Goal: Find specific page/section: Find specific page/section

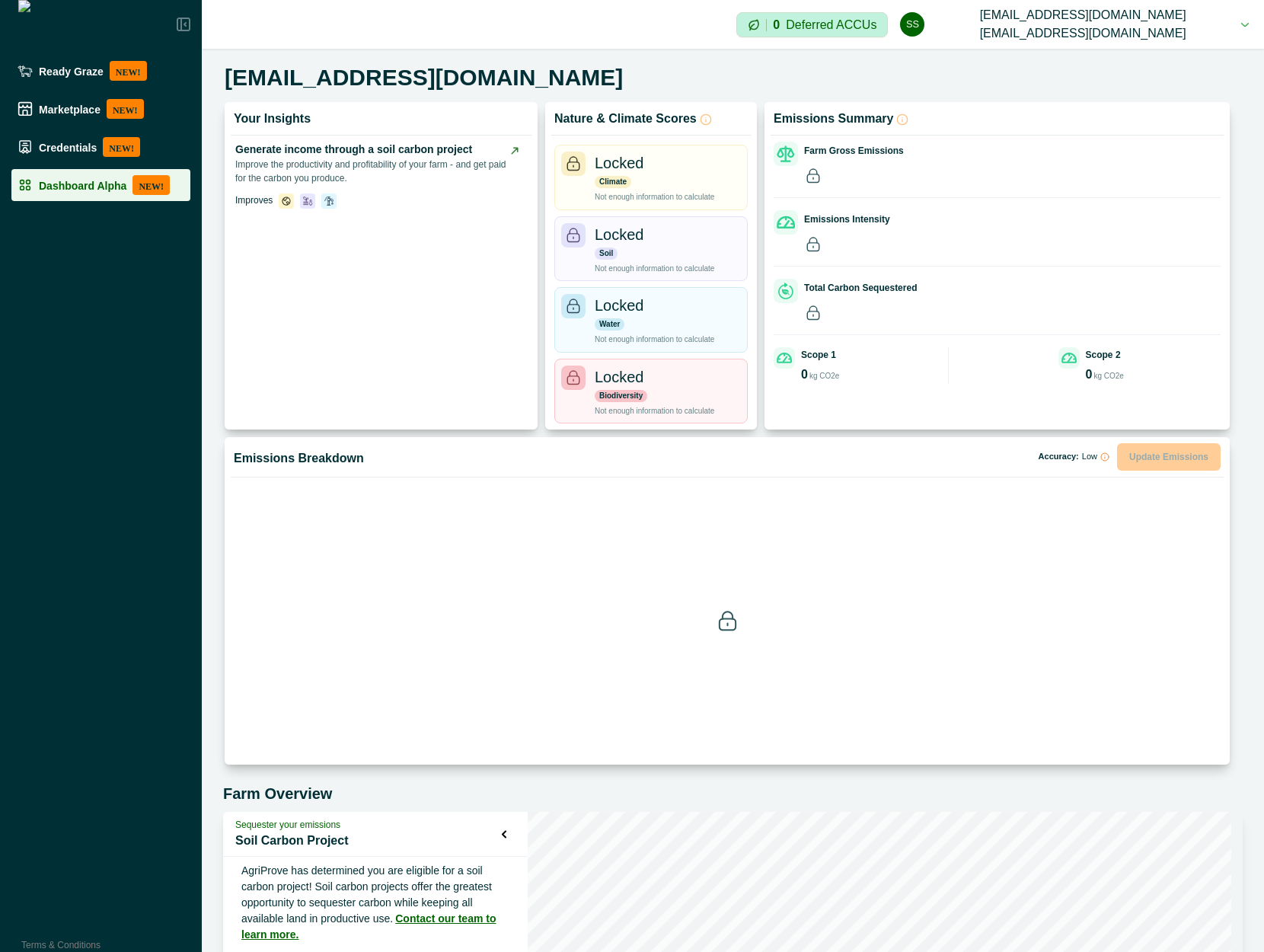
click at [118, 185] on p "Dashboard Alpha" at bounding box center [83, 185] width 88 height 13
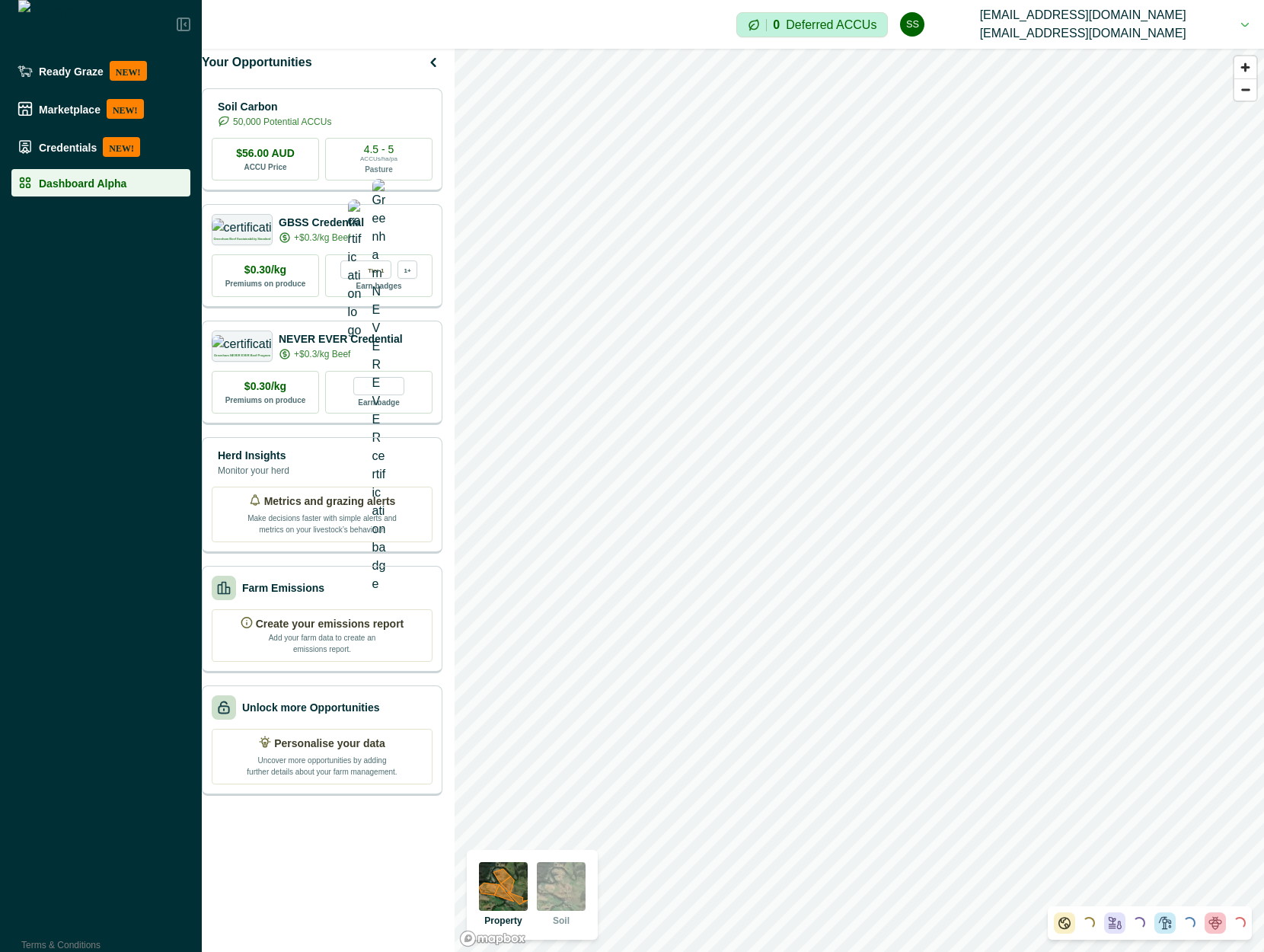
click at [573, 888] on img at bounding box center [561, 886] width 48 height 48
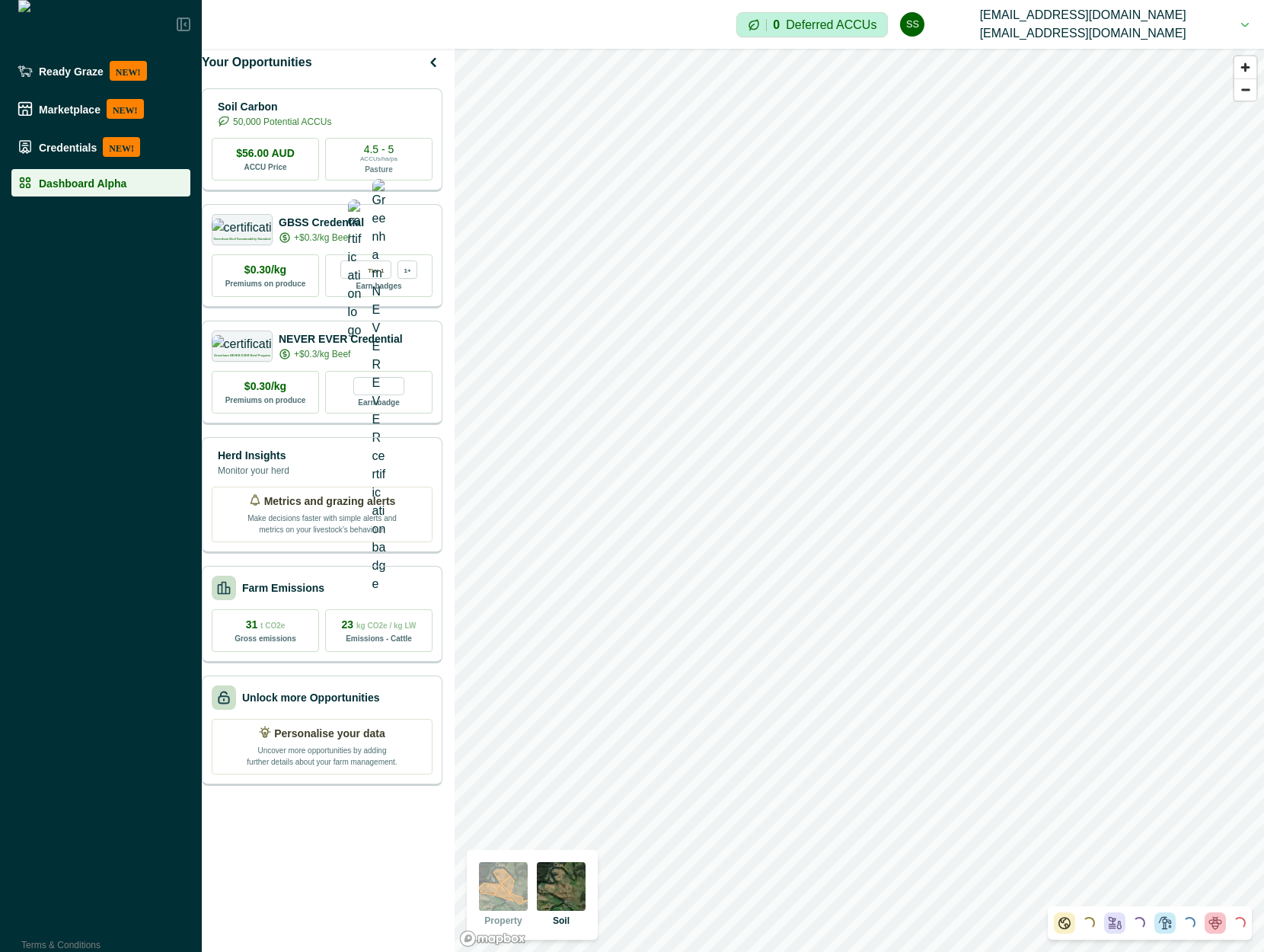
click at [561, 894] on img at bounding box center [561, 886] width 48 height 48
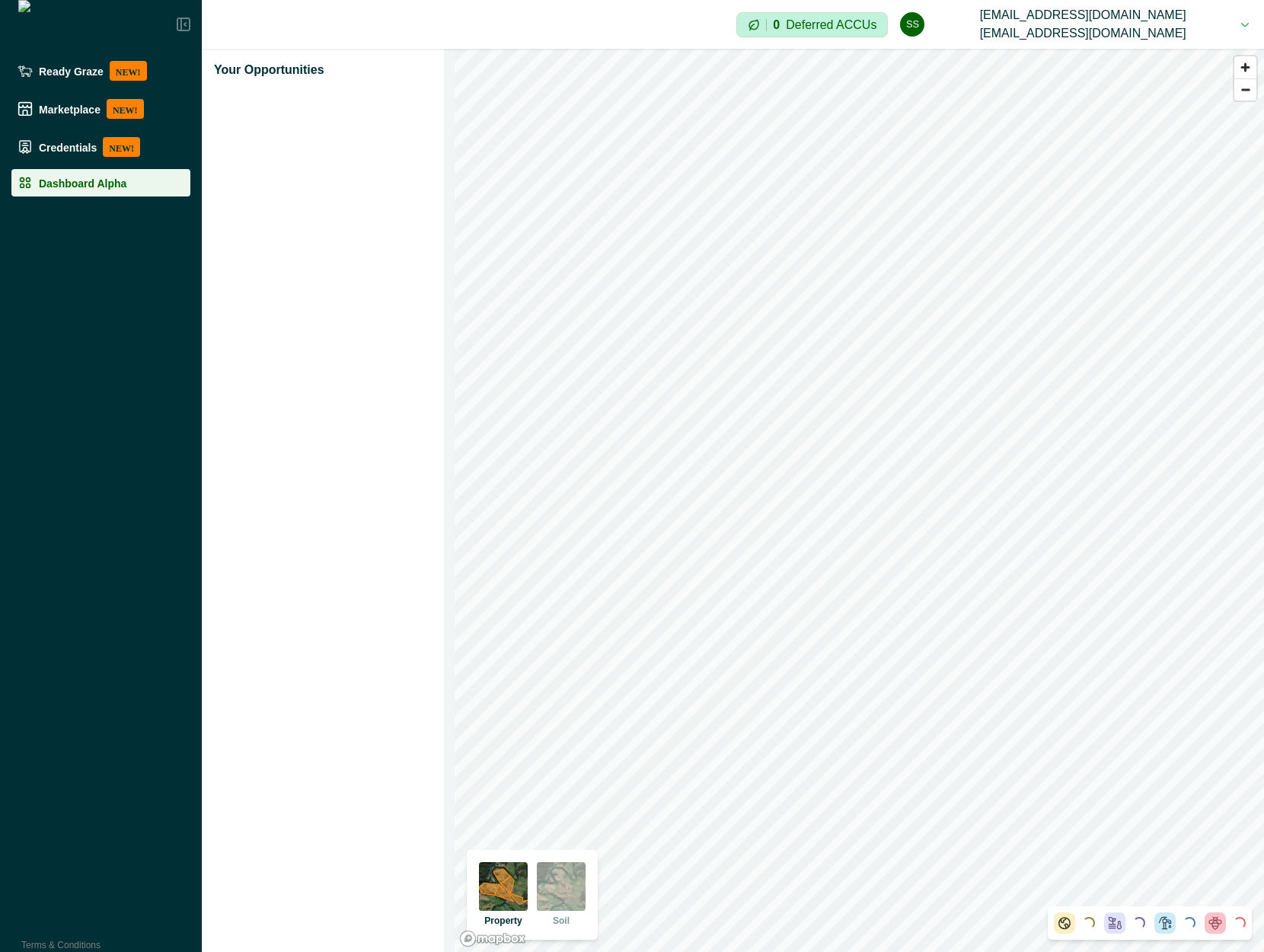
click at [551, 895] on img at bounding box center [561, 886] width 48 height 48
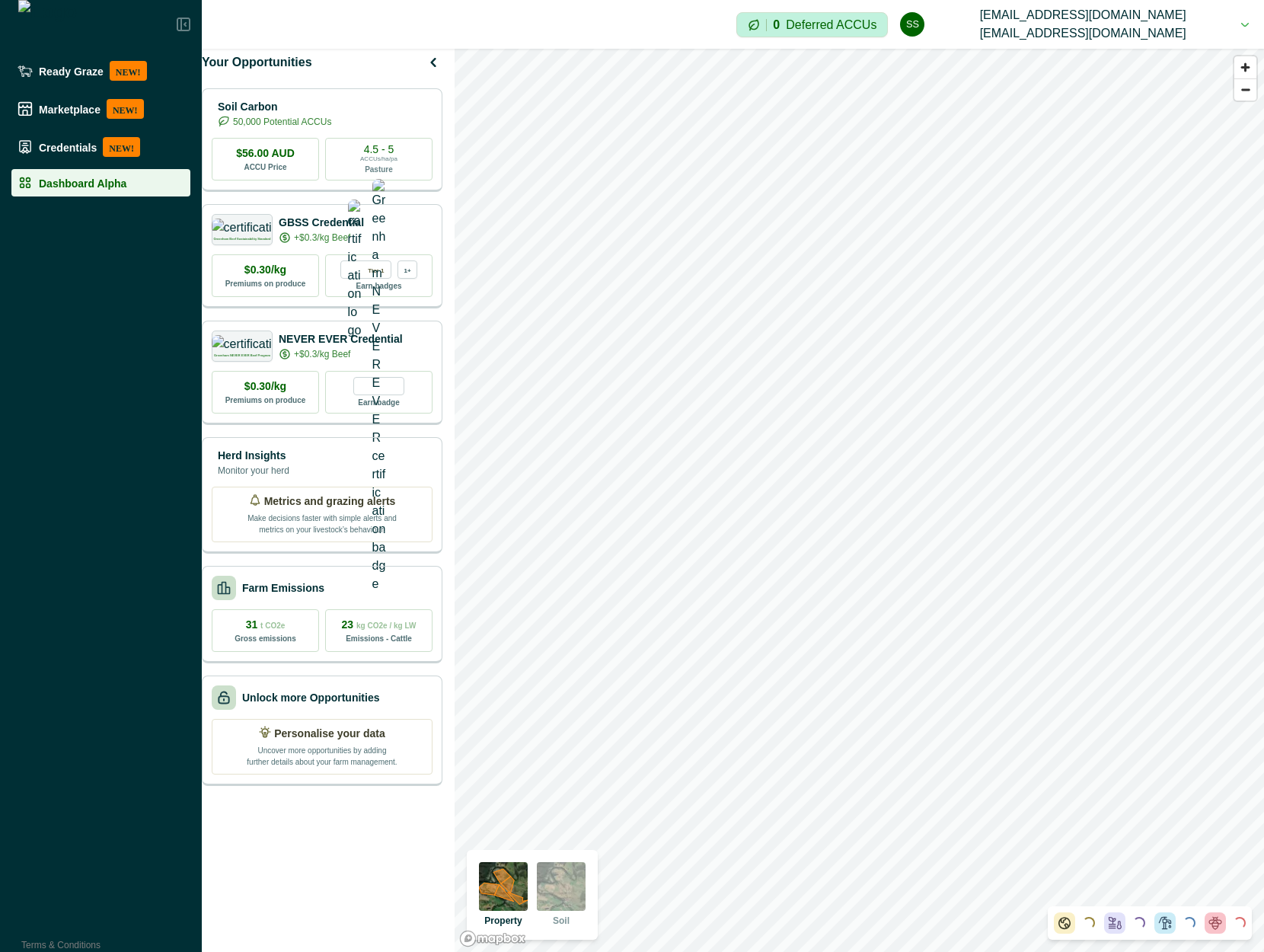
click at [562, 885] on img at bounding box center [561, 886] width 48 height 48
click at [519, 894] on img at bounding box center [504, 886] width 48 height 48
click at [564, 897] on img at bounding box center [561, 886] width 48 height 48
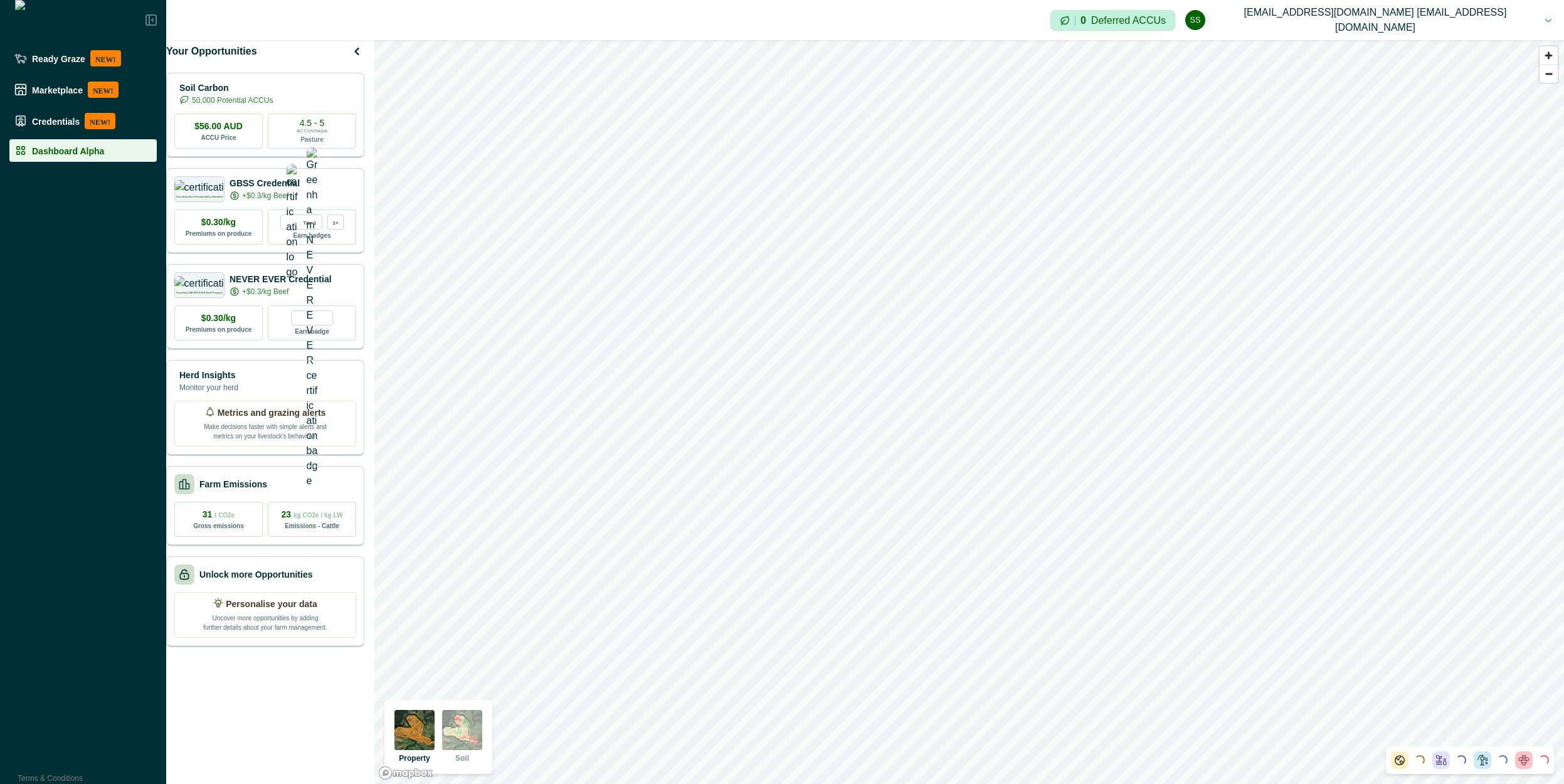
click at [457, 735] on img at bounding box center [462, 730] width 40 height 40
click at [404, 724] on img at bounding box center [415, 730] width 40 height 40
click at [452, 720] on img at bounding box center [462, 730] width 40 height 40
click at [410, 728] on img at bounding box center [415, 730] width 40 height 40
click at [481, 735] on img at bounding box center [462, 730] width 40 height 40
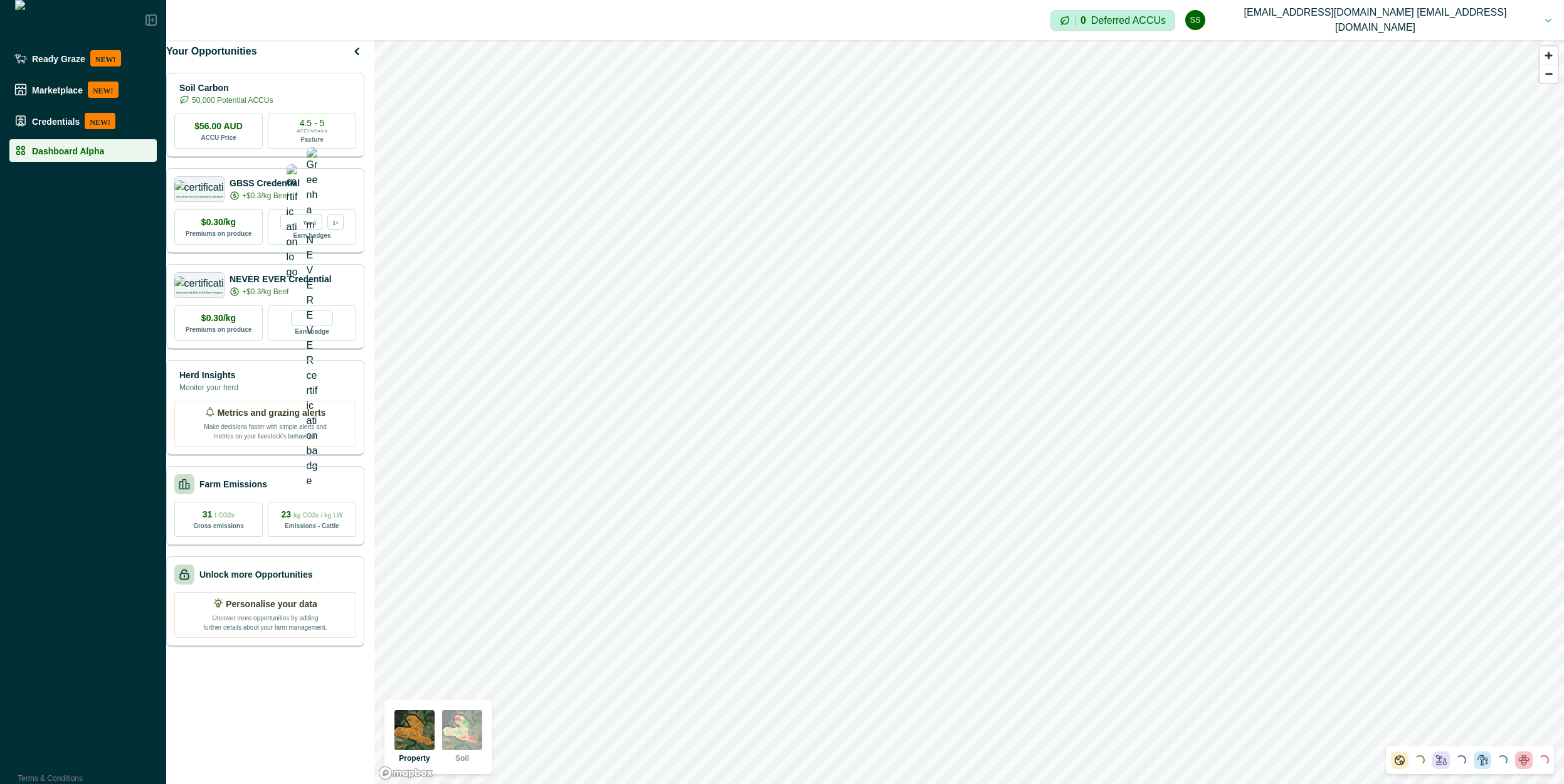
click at [452, 728] on img at bounding box center [462, 730] width 40 height 40
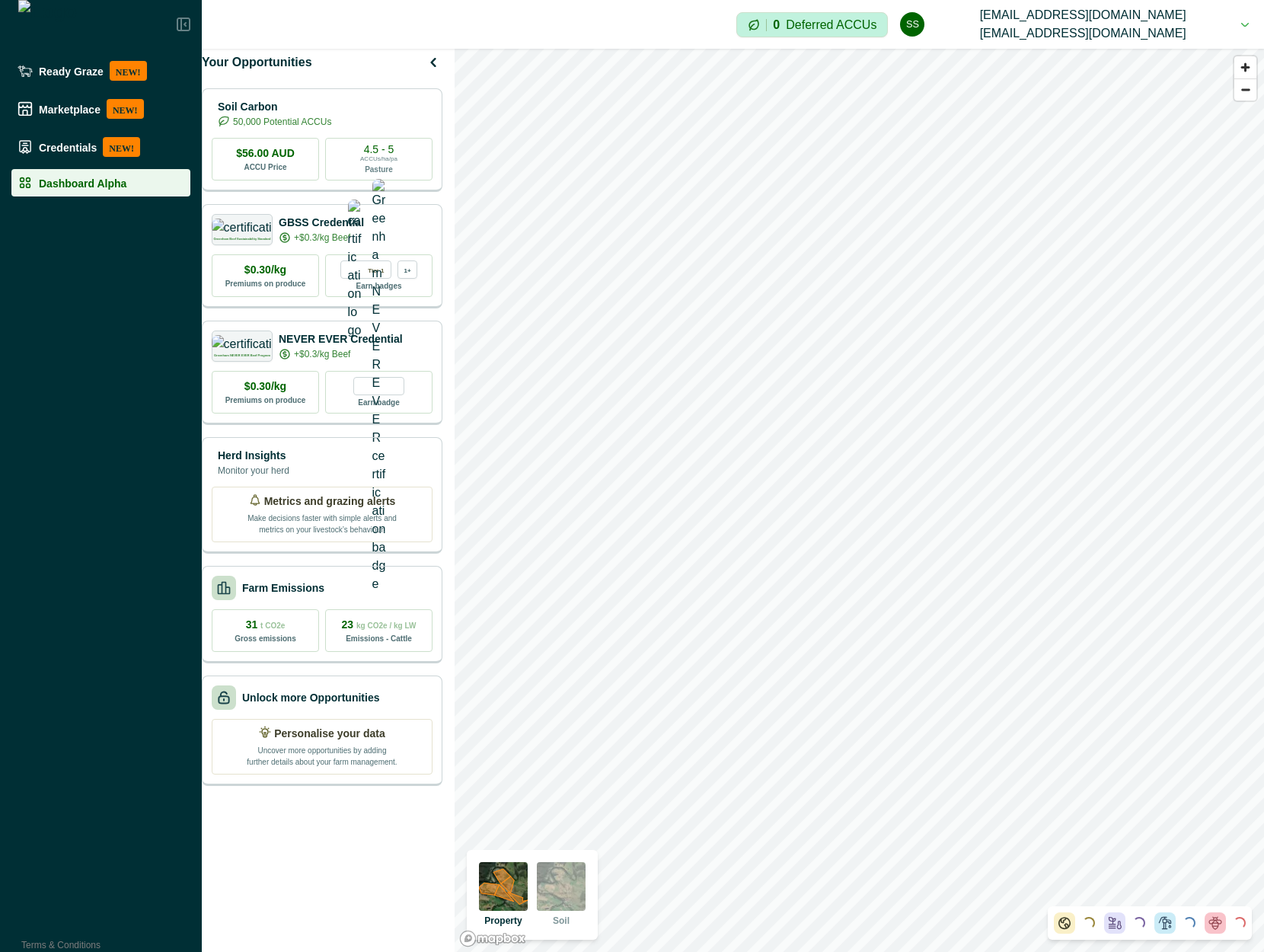
click at [567, 887] on img at bounding box center [561, 886] width 48 height 48
click at [503, 886] on img at bounding box center [504, 886] width 48 height 48
click at [574, 885] on img at bounding box center [561, 886] width 48 height 48
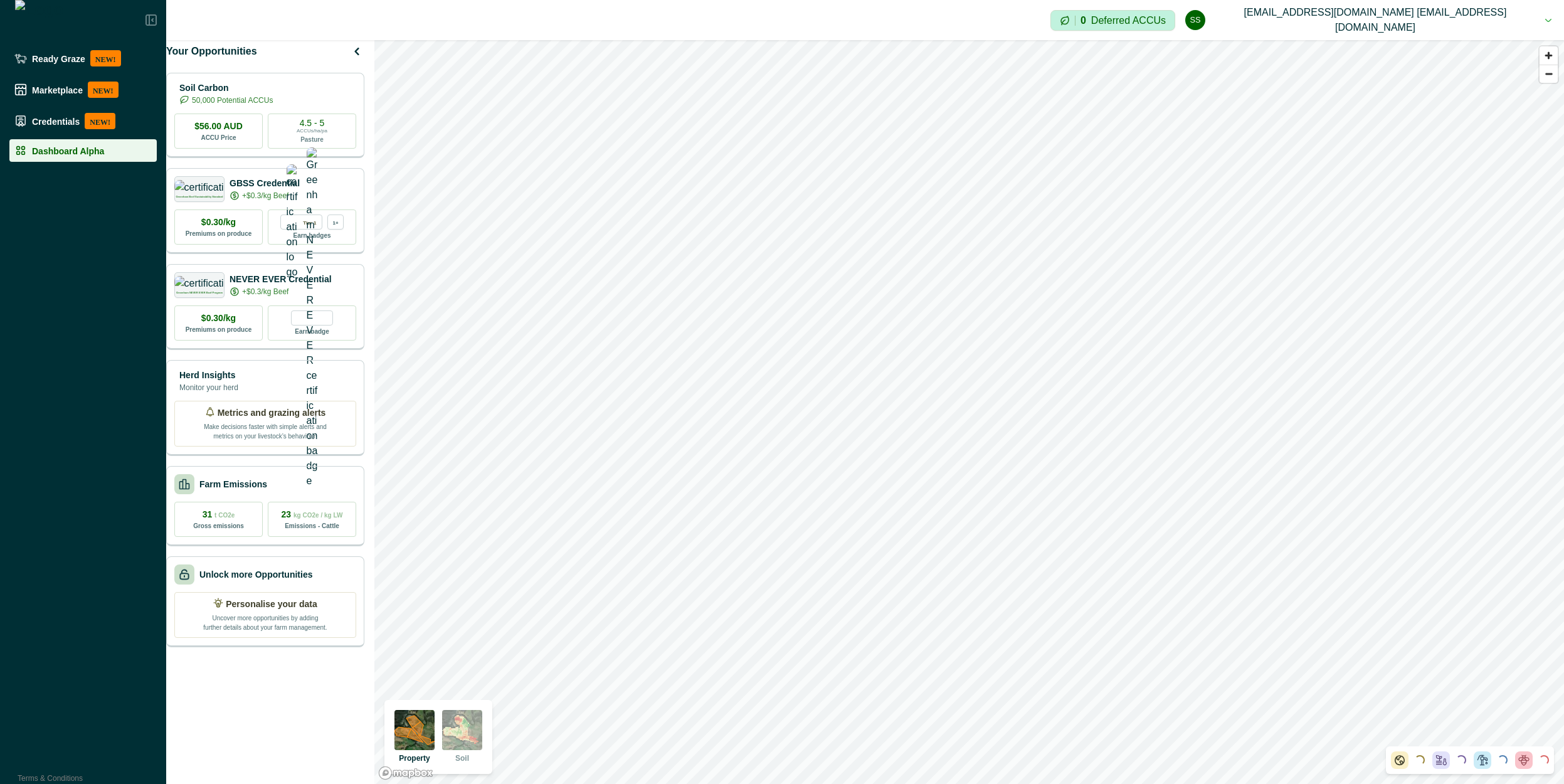
click at [465, 726] on img at bounding box center [462, 730] width 40 height 40
click at [468, 723] on div at bounding box center [462, 730] width 40 height 40
click at [1535, 58] on icon "button" at bounding box center [1541, 62] width 12 height 12
click at [1541, 69] on button "button" at bounding box center [1541, 62] width 25 height 25
click at [1535, 68] on icon "button" at bounding box center [1541, 62] width 12 height 12
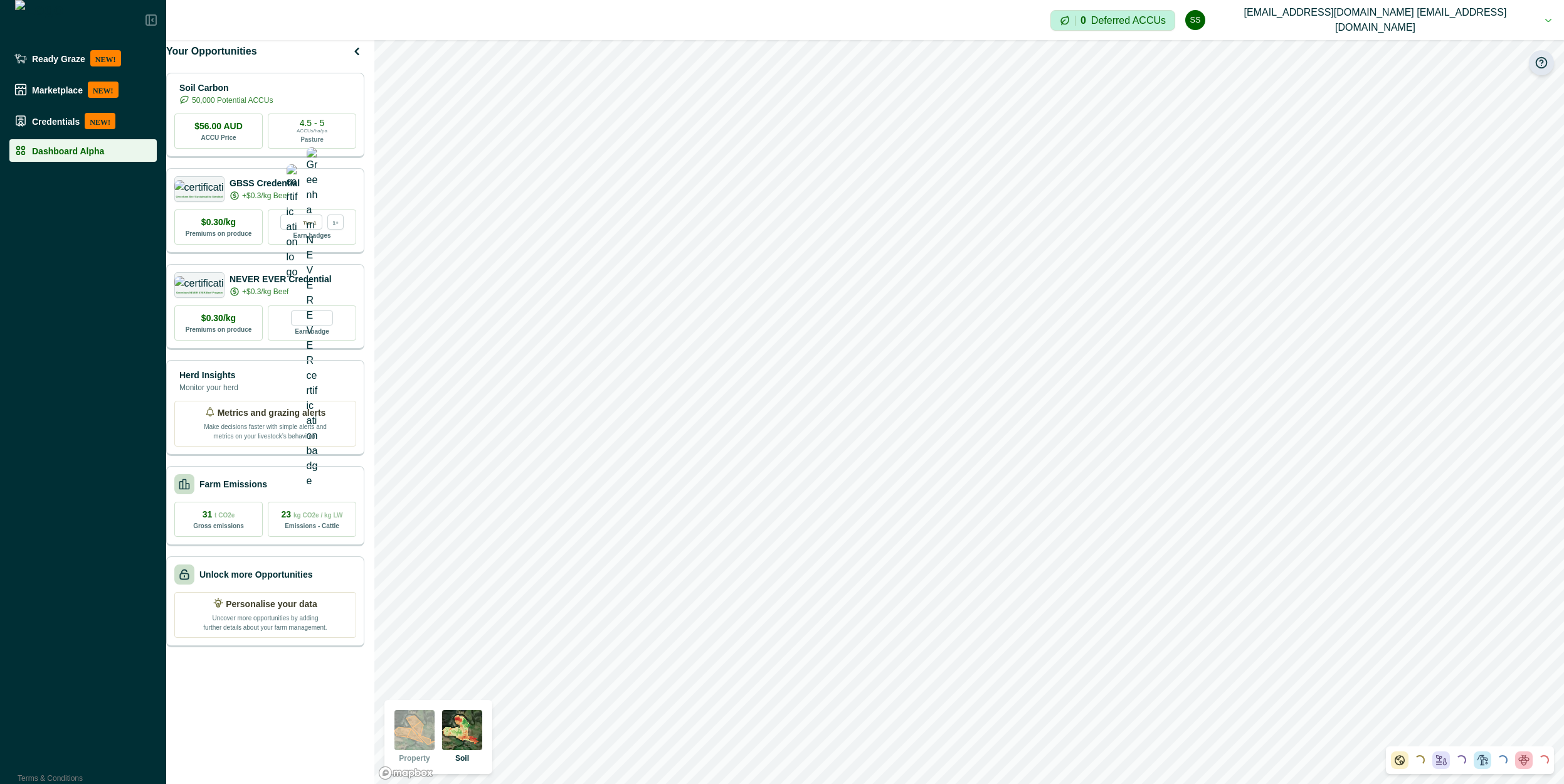
click at [1549, 67] on button "button" at bounding box center [1541, 62] width 25 height 25
click at [1545, 69] on button "button" at bounding box center [1541, 62] width 25 height 25
click at [1539, 75] on button "button" at bounding box center [1541, 62] width 25 height 25
click at [1542, 71] on button "button" at bounding box center [1541, 62] width 25 height 25
click at [1545, 68] on icon "button" at bounding box center [1541, 62] width 12 height 12
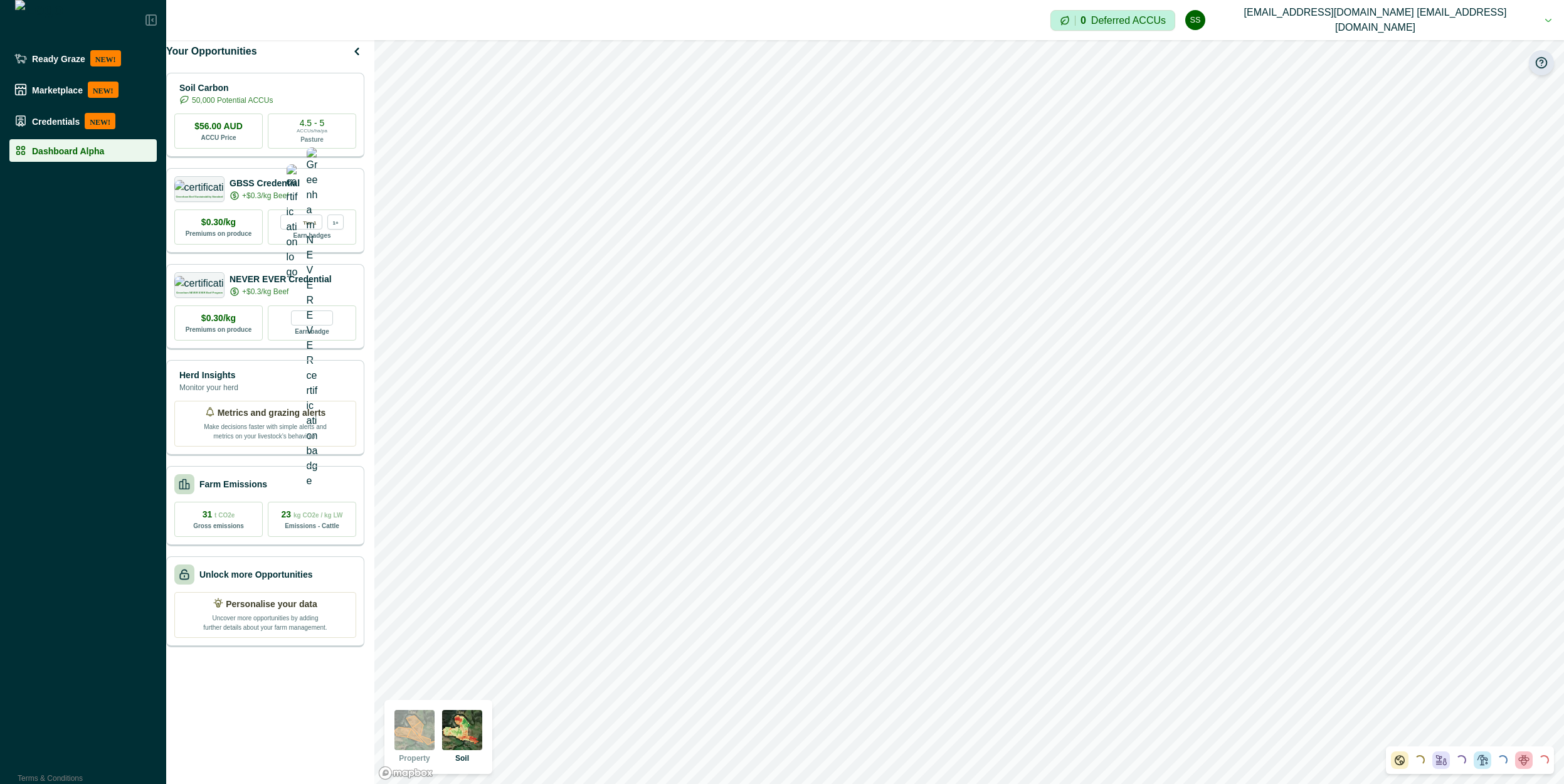
click at [1545, 63] on icon "button" at bounding box center [1541, 62] width 12 height 12
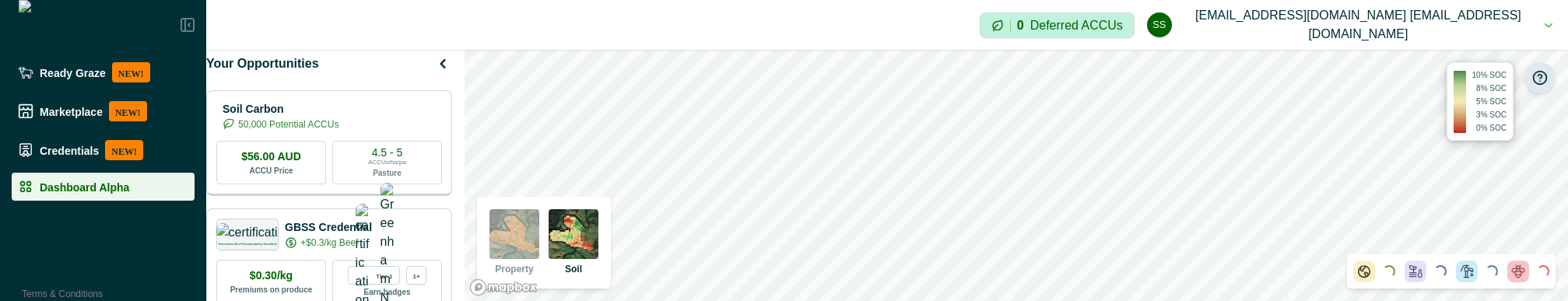
click at [1535, 77] on icon "button" at bounding box center [1540, 78] width 15 height 15
click at [1545, 78] on icon "button" at bounding box center [1540, 78] width 15 height 15
click at [1461, 84] on div at bounding box center [1460, 105] width 13 height 62
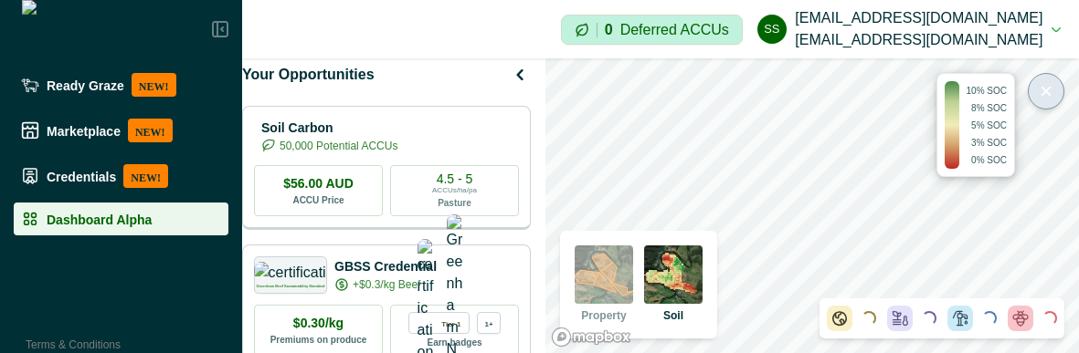
click at [1053, 105] on button "button" at bounding box center [1046, 91] width 37 height 37
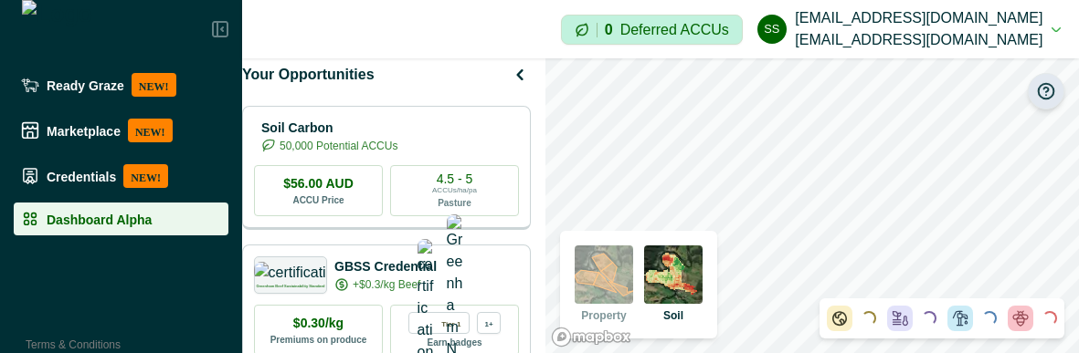
click at [1042, 104] on button "button" at bounding box center [1046, 91] width 37 height 37
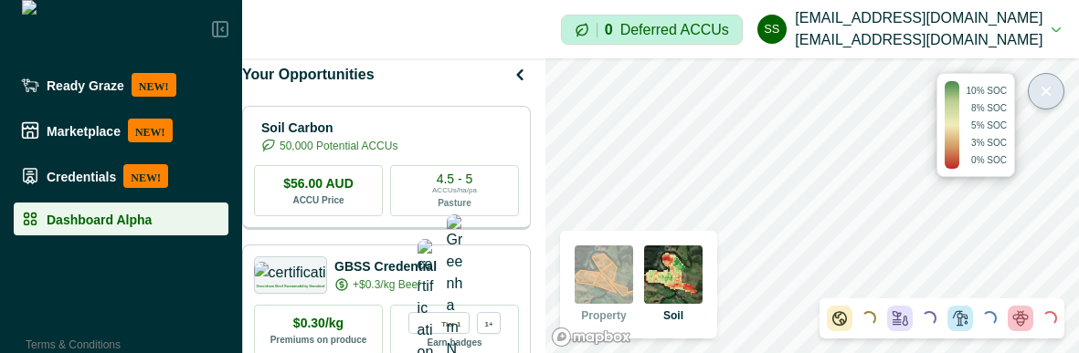
click at [1049, 99] on icon "button" at bounding box center [1046, 91] width 18 height 18
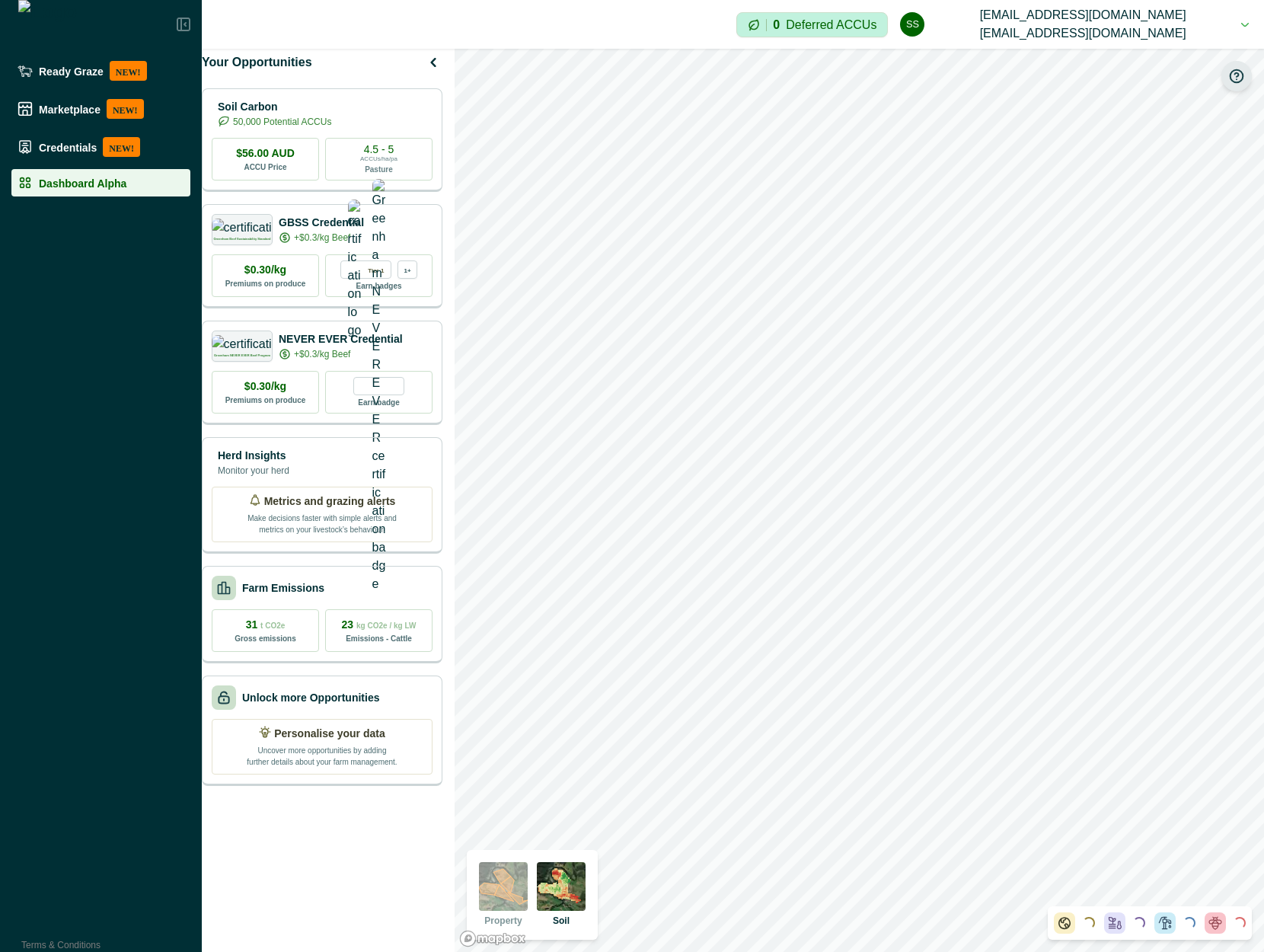
click at [1232, 83] on icon "button" at bounding box center [1236, 76] width 15 height 15
click at [1236, 75] on icon "button" at bounding box center [1236, 76] width 15 height 15
click at [1235, 81] on icon "button" at bounding box center [1236, 76] width 15 height 15
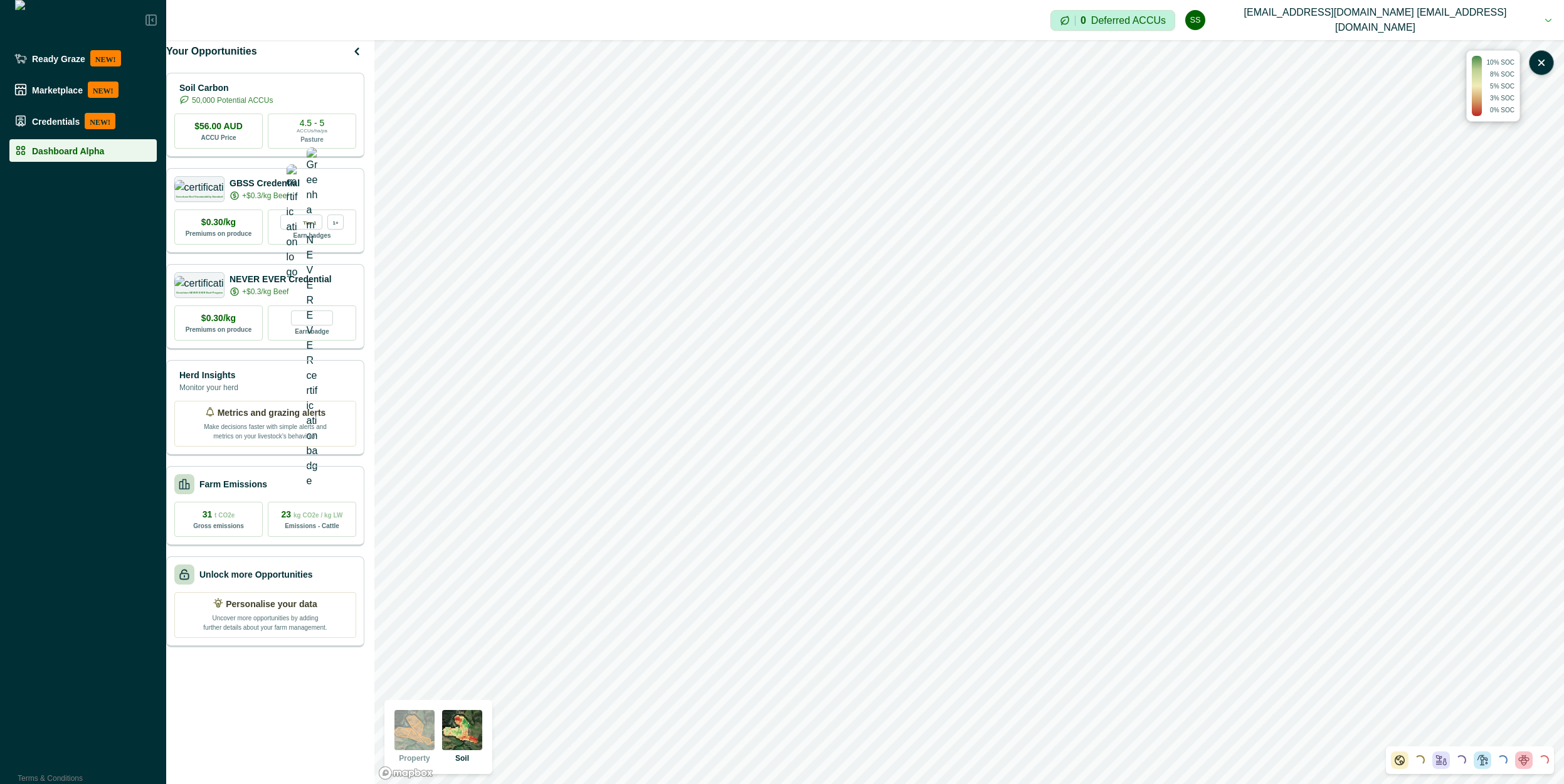
click at [1555, 7] on div "Impersonation Mode 0 Deferred ACCUs ss [EMAIL_ADDRESS][DOMAIN_NAME] [EMAIL_ADDR…" at bounding box center [865, 20] width 1398 height 40
click at [1540, 61] on icon "button" at bounding box center [1541, 62] width 5 height 5
click at [1543, 61] on icon "button" at bounding box center [1542, 63] width 11 height 11
click at [1548, 60] on button "button" at bounding box center [1541, 62] width 25 height 25
click at [1544, 62] on icon "button" at bounding box center [1541, 62] width 12 height 12
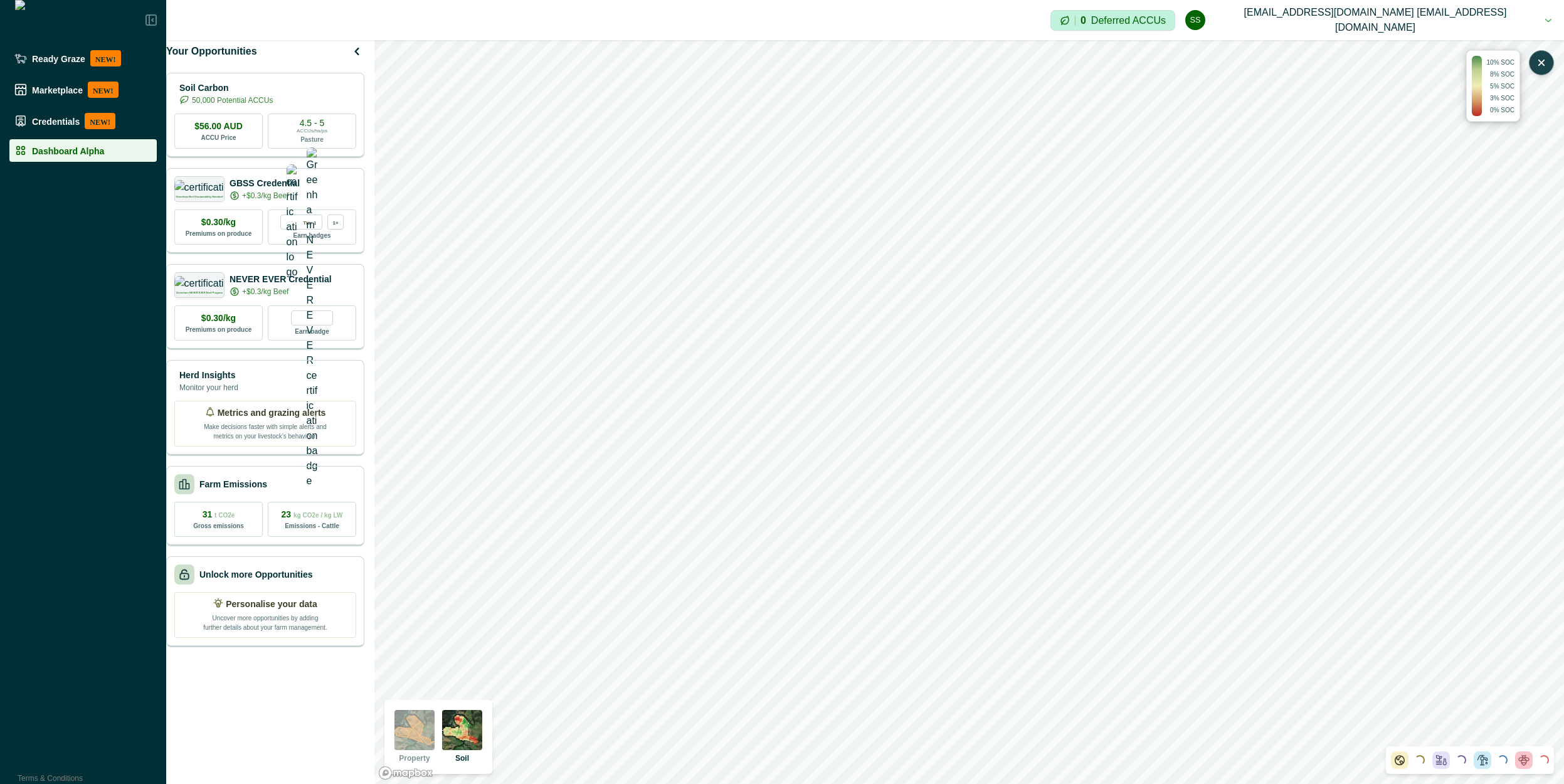
click at [1541, 58] on icon "button" at bounding box center [1541, 62] width 12 height 12
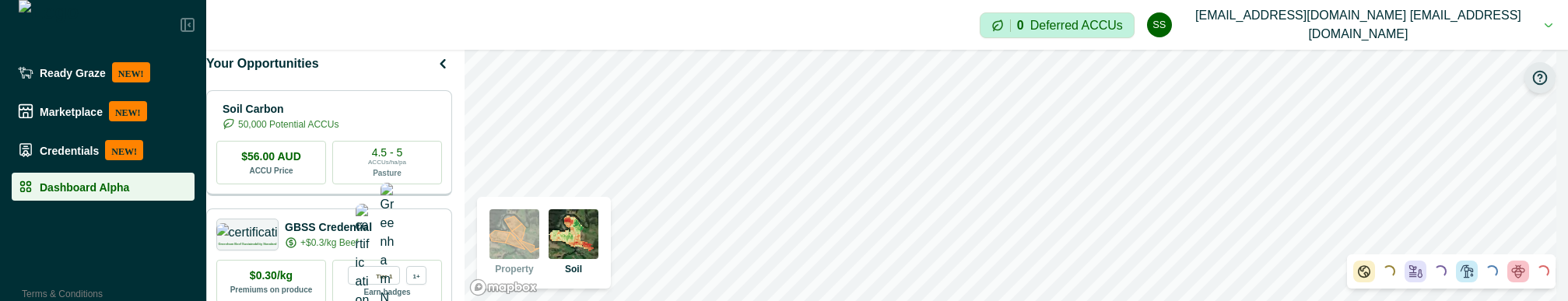
click at [1541, 87] on button "button" at bounding box center [1540, 78] width 32 height 32
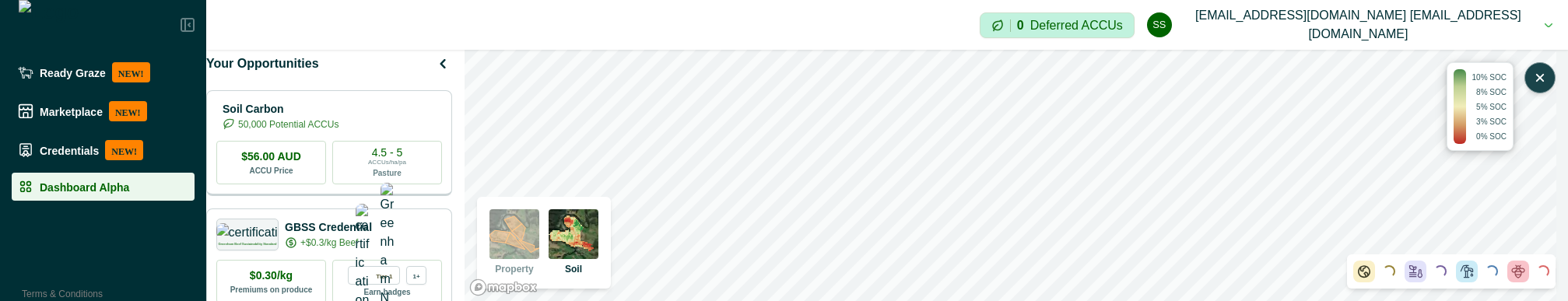
click at [1541, 86] on button "button" at bounding box center [1540, 78] width 32 height 32
